Goal: Check status: Check status

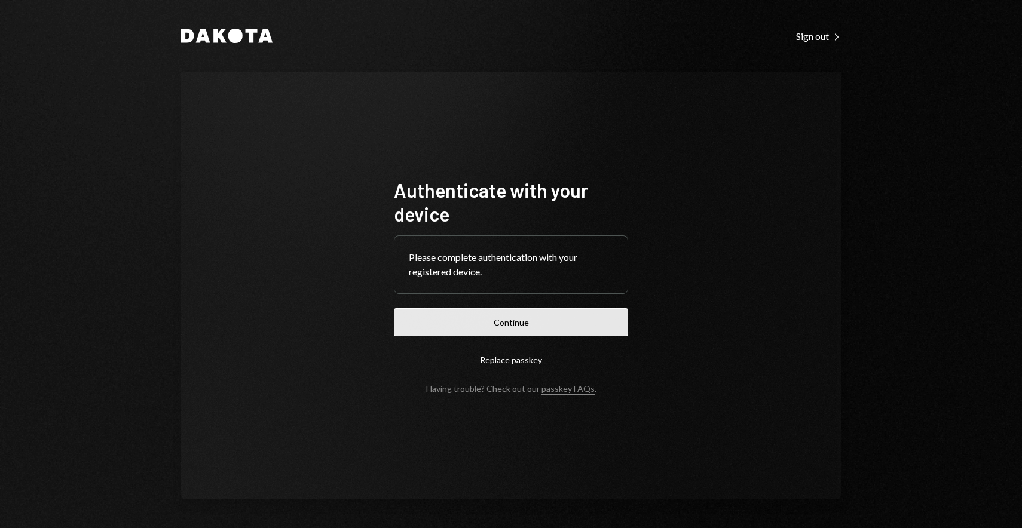
click at [540, 314] on button "Continue" at bounding box center [511, 322] width 234 height 28
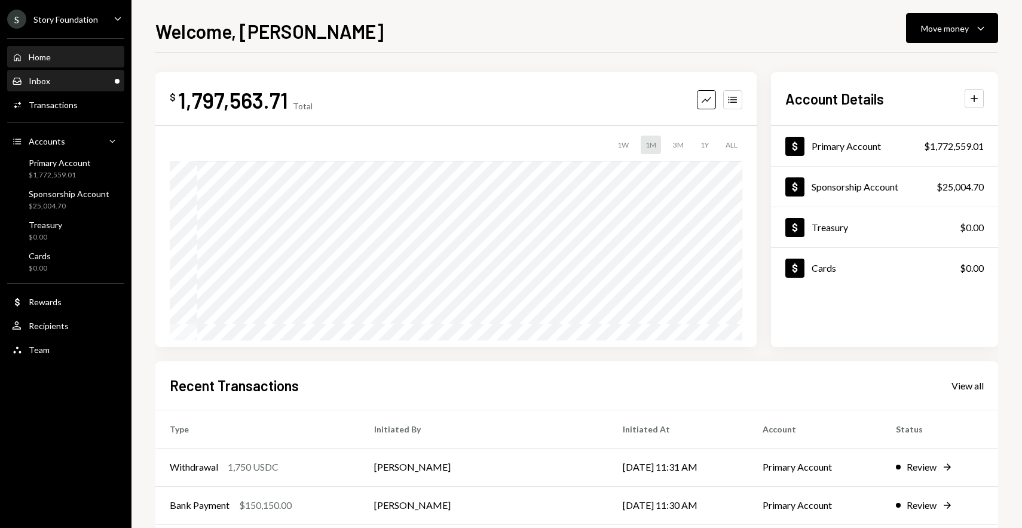
click at [115, 80] on div "Main" at bounding box center [117, 81] width 5 height 5
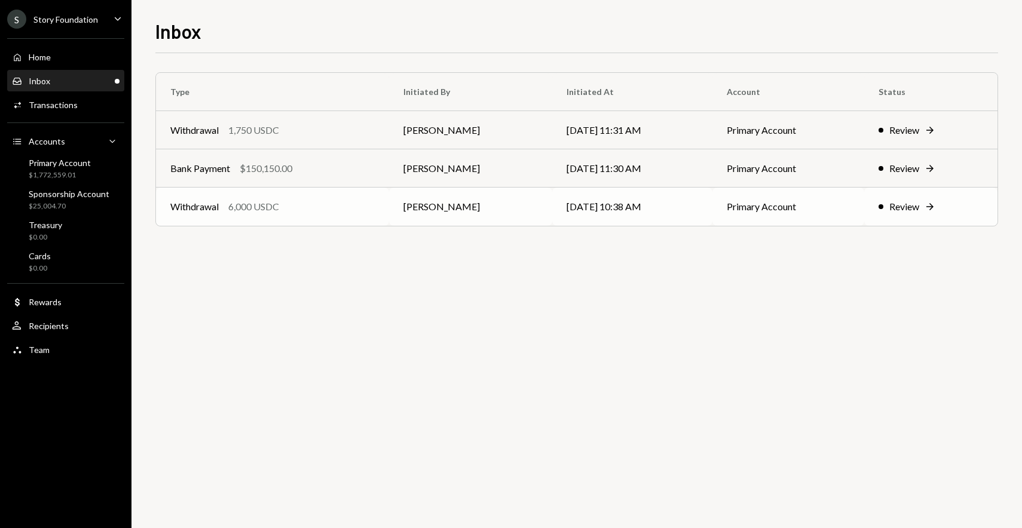
click at [307, 199] on td "Withdrawal 6,000 USDC" at bounding box center [272, 207] width 233 height 38
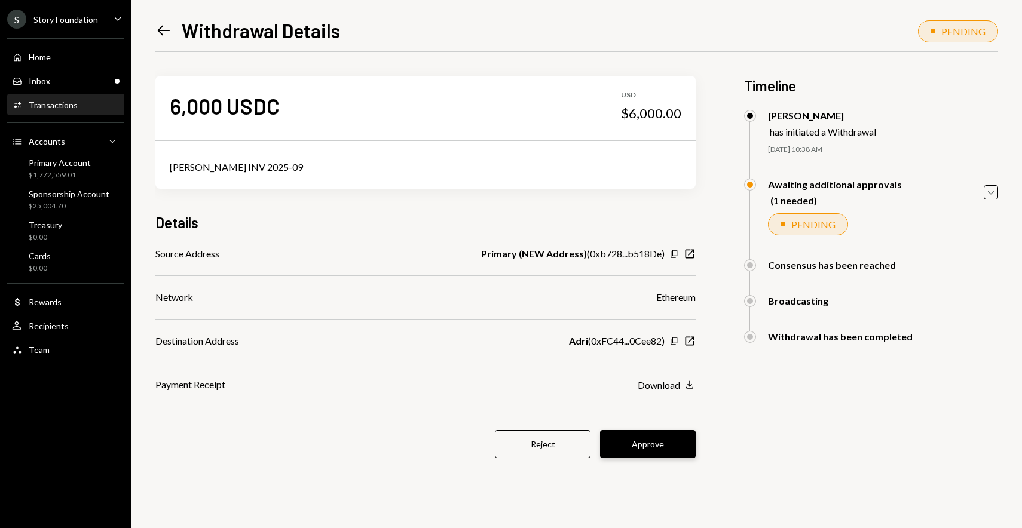
click at [648, 443] on button "Approve" at bounding box center [648, 444] width 96 height 28
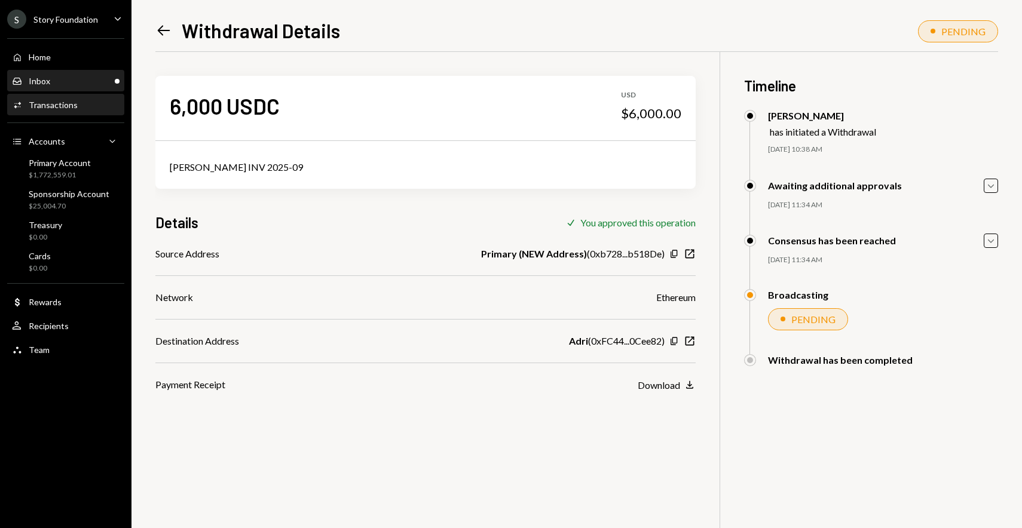
click at [99, 76] on div "Inbox Inbox" at bounding box center [66, 81] width 108 height 11
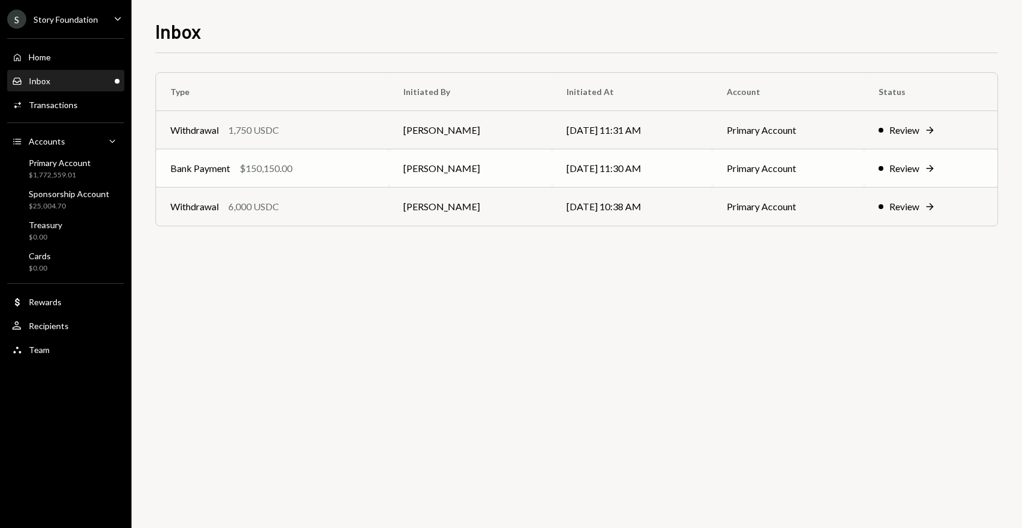
click at [314, 160] on td "Bank Payment $150,150.00" at bounding box center [272, 168] width 233 height 38
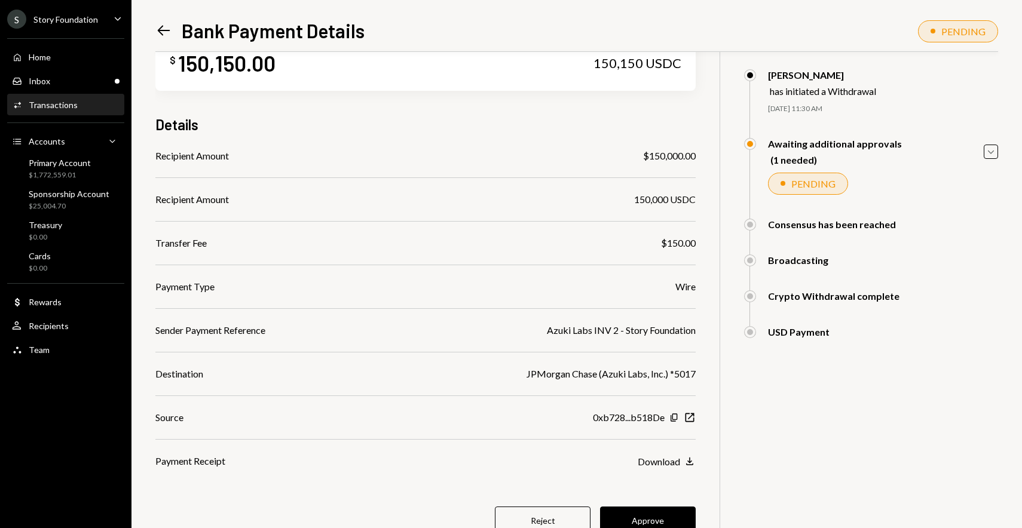
scroll to position [85, 0]
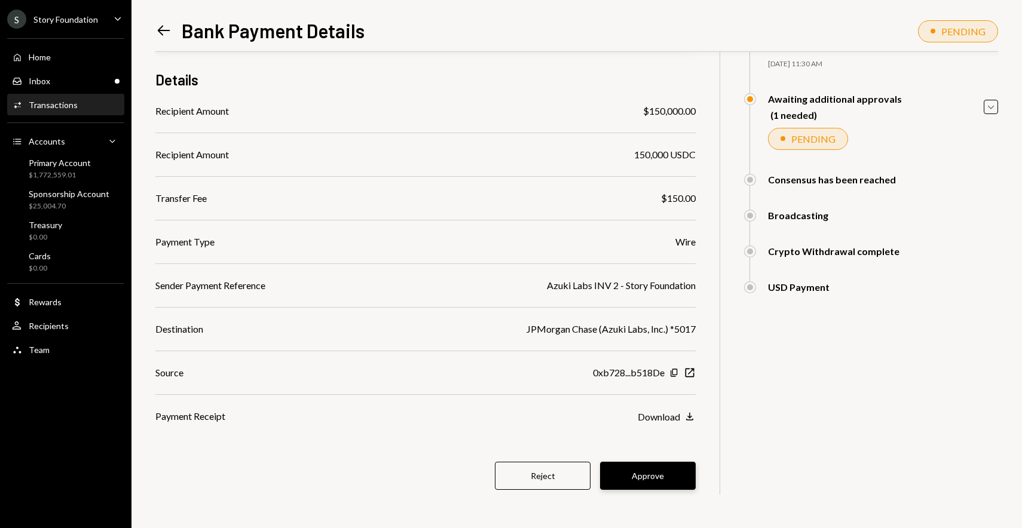
click at [638, 479] on button "Approve" at bounding box center [648, 476] width 96 height 28
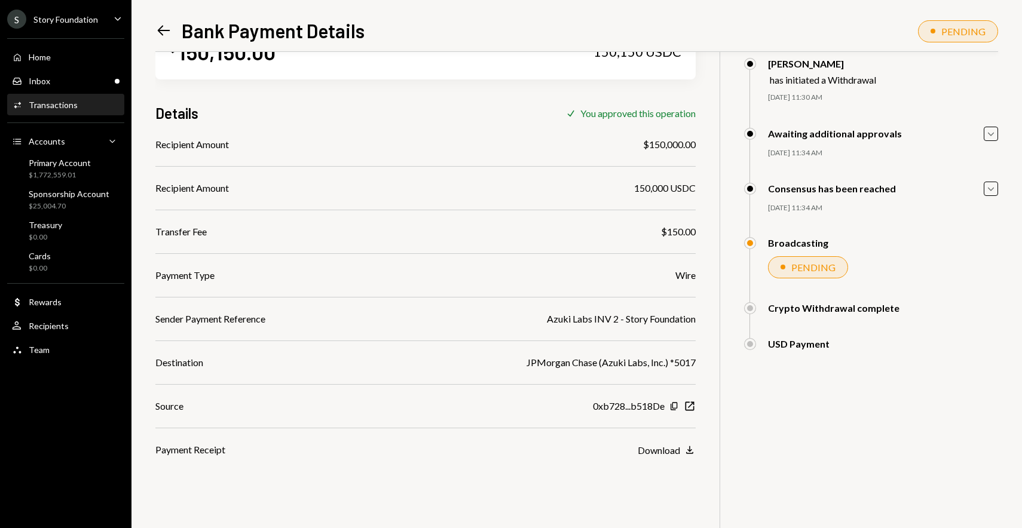
scroll to position [52, 0]
click at [84, 82] on div "Inbox Inbox" at bounding box center [66, 81] width 108 height 11
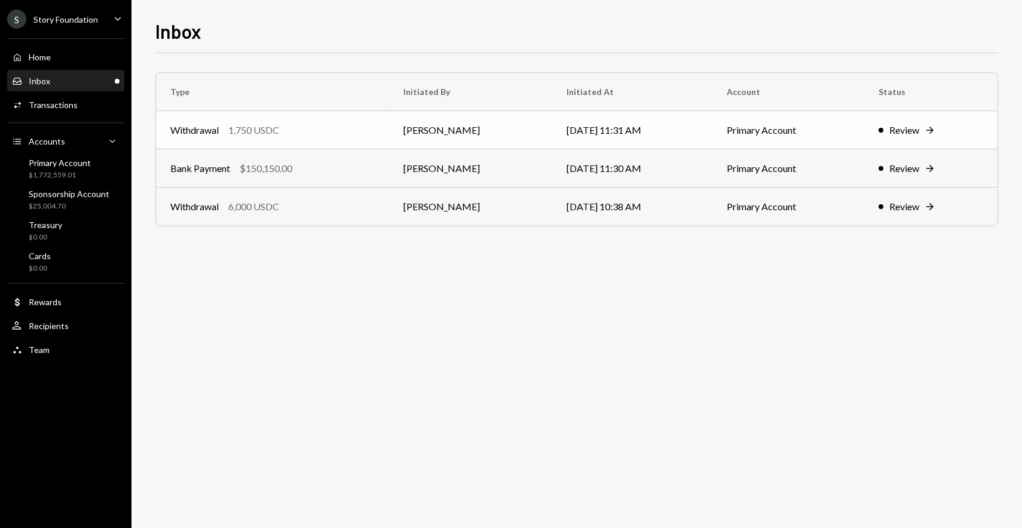
click at [337, 127] on div "Withdrawal 1,750 USDC" at bounding box center [272, 130] width 204 height 14
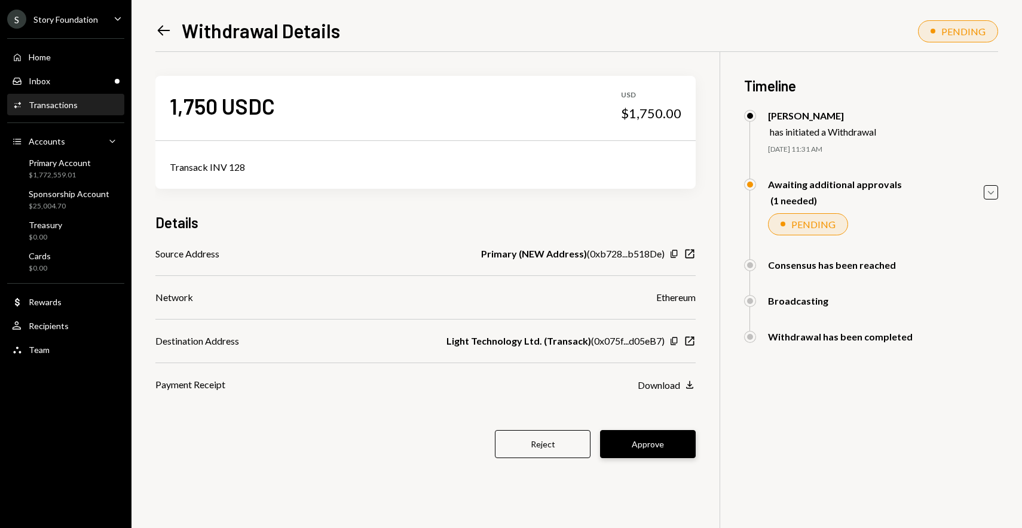
click at [654, 439] on button "Approve" at bounding box center [648, 444] width 96 height 28
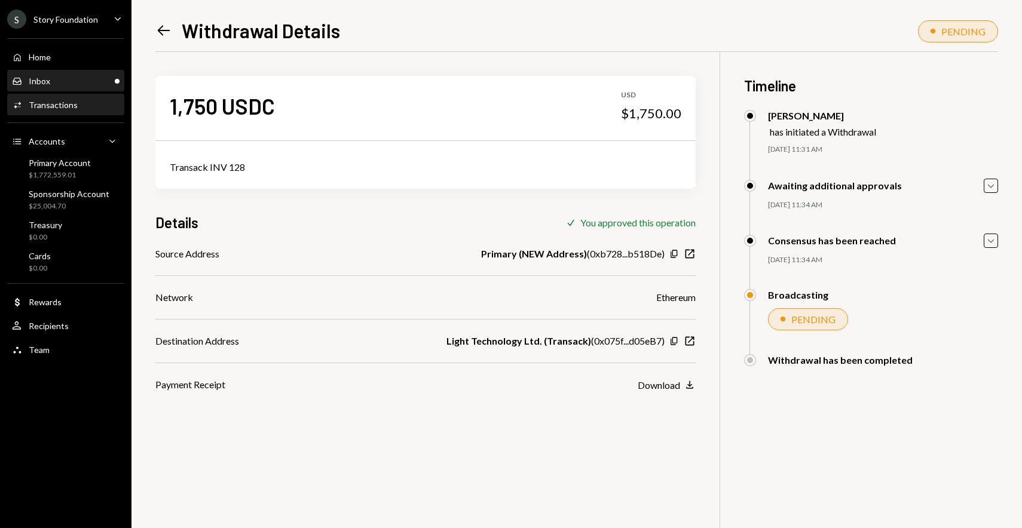
click at [69, 82] on div "Inbox Inbox" at bounding box center [66, 81] width 108 height 11
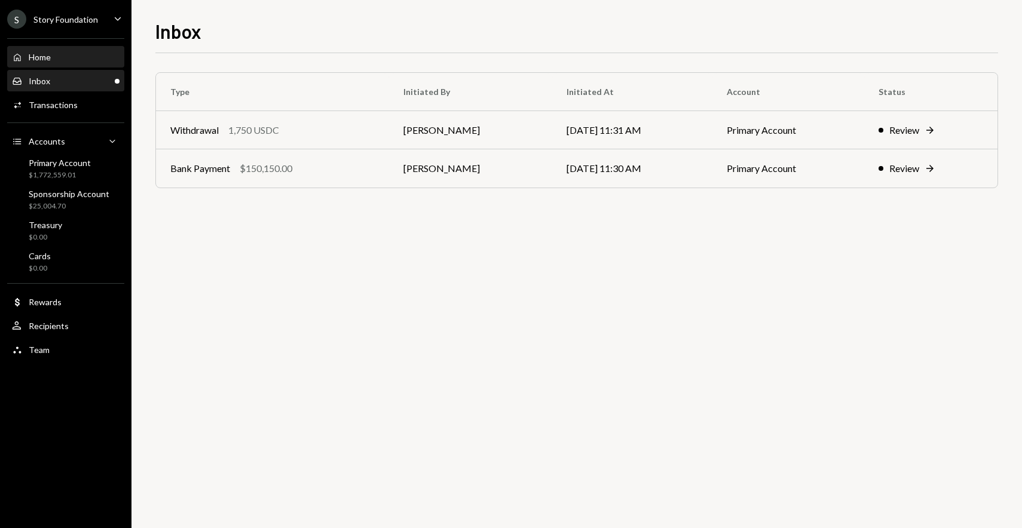
click at [82, 60] on div "Home Home" at bounding box center [66, 57] width 108 height 11
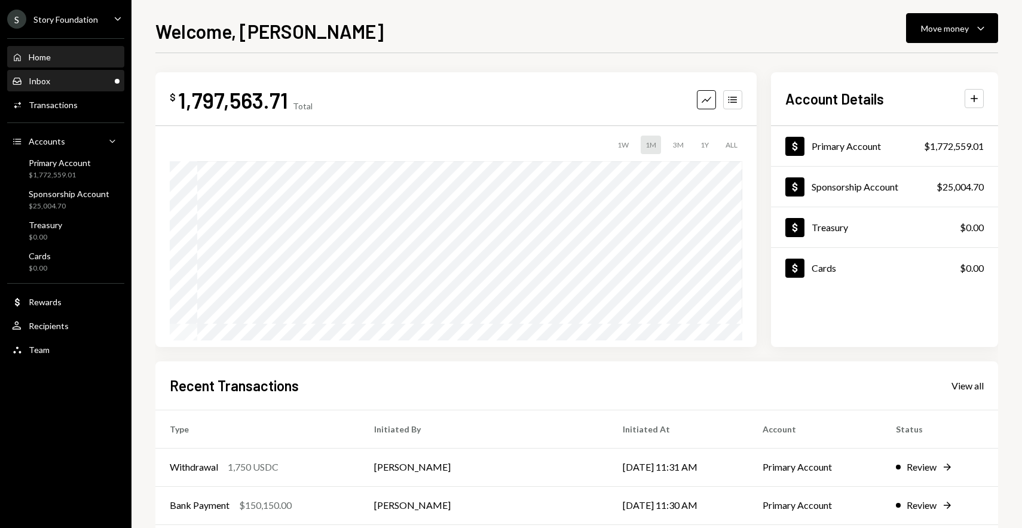
click at [122, 84] on link "Inbox Inbox" at bounding box center [65, 81] width 117 height 22
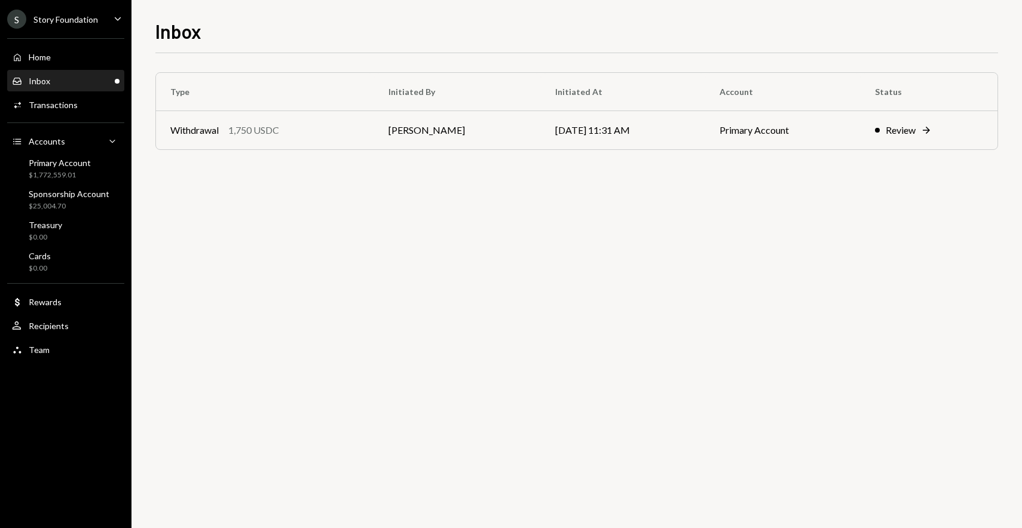
click at [97, 77] on div "Inbox Inbox" at bounding box center [66, 81] width 108 height 11
click at [91, 62] on div "Home Home" at bounding box center [66, 57] width 108 height 20
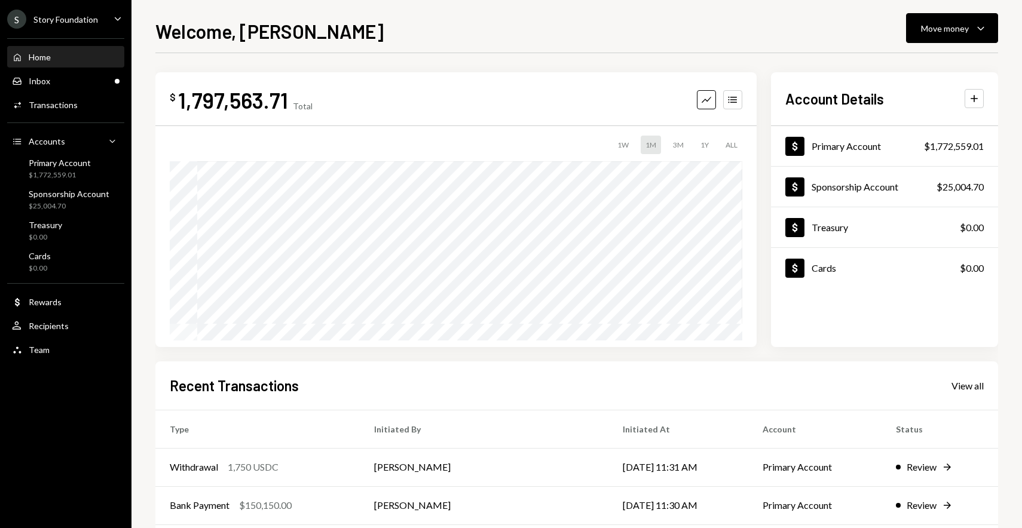
click at [405, 32] on div "Welcome, [PERSON_NAME] Move money Caret Down" at bounding box center [576, 30] width 843 height 26
click at [49, 85] on div "Inbox Inbox" at bounding box center [66, 81] width 108 height 11
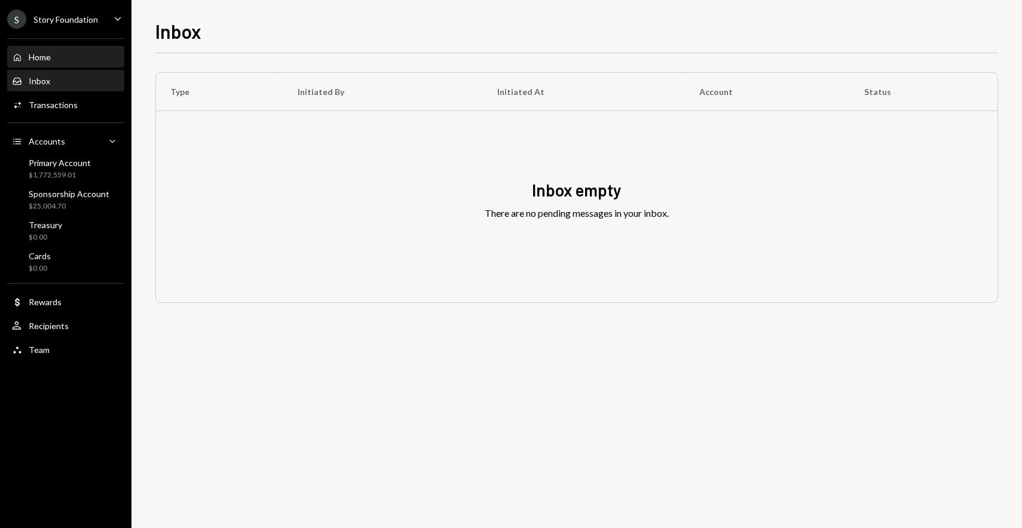
click at [118, 57] on div "Home Home" at bounding box center [66, 57] width 108 height 11
